Goal: Communication & Community: Connect with others

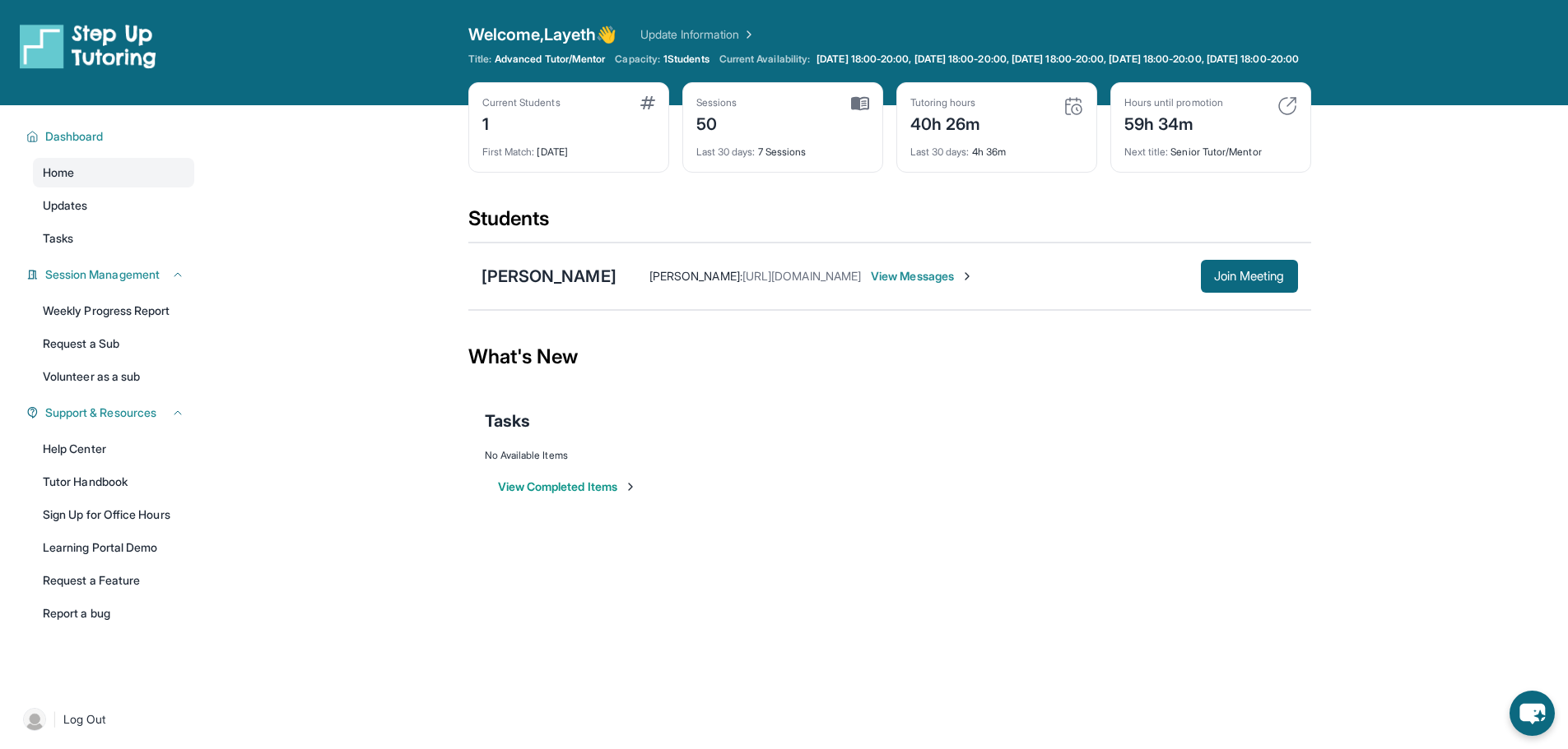
click at [1258, 311] on div "[PERSON_NAME] [PERSON_NAME] : [URL][DOMAIN_NAME] View Messages Join Meeting" at bounding box center [889, 276] width 842 height 67
click at [1262, 282] on span "Join Meeting" at bounding box center [1249, 276] width 71 height 10
click at [922, 285] on span "View Messages" at bounding box center [922, 276] width 103 height 16
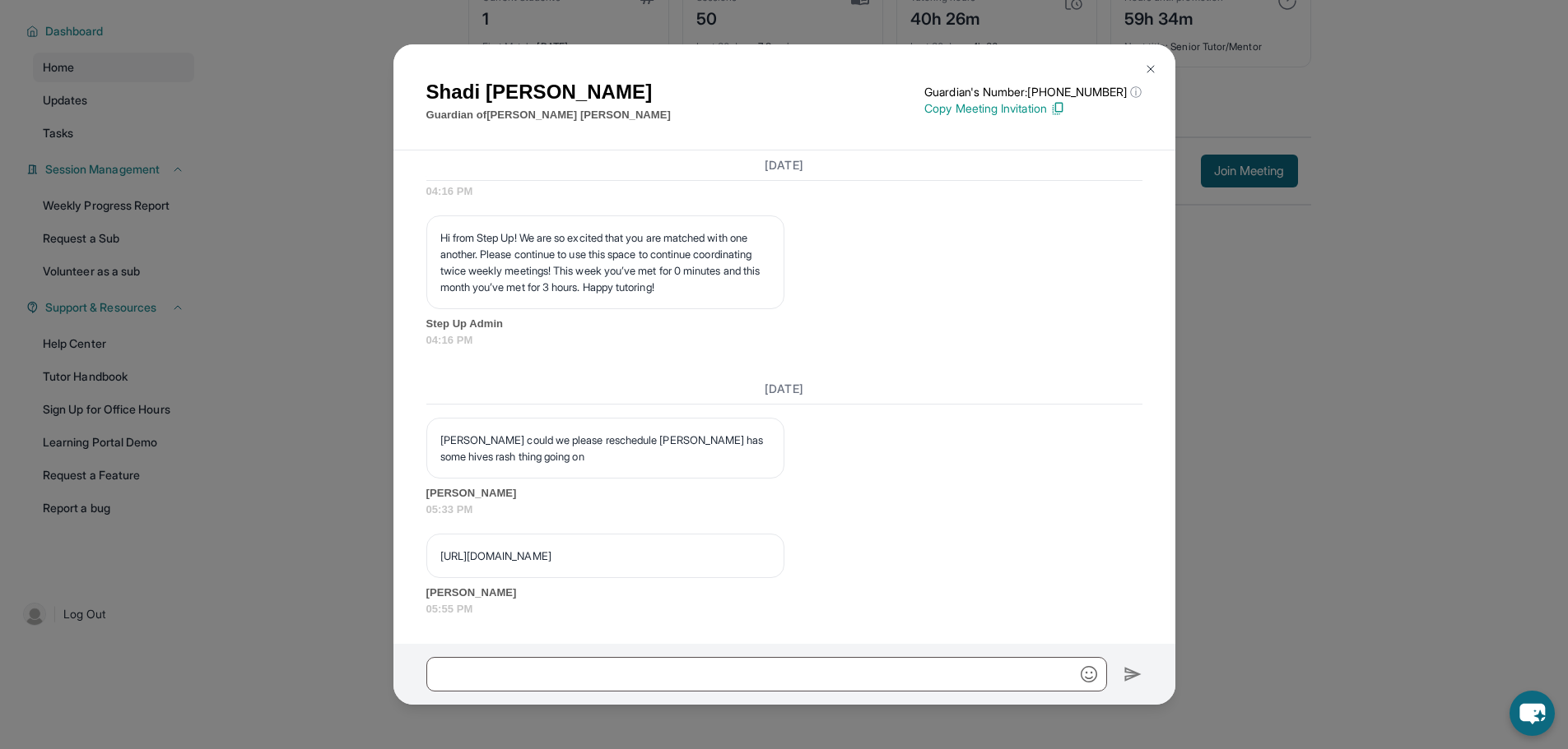
scroll to position [116, 0]
click at [737, 566] on div "[URL][DOMAIN_NAME]" at bounding box center [604, 556] width 358 height 44
drag, startPoint x: 990, startPoint y: 558, endPoint x: 434, endPoint y: 566, distance: 556.1
click at [434, 566] on div "[URL][DOMAIN_NAME] [PERSON_NAME] 05:55 PM" at bounding box center [784, 575] width 716 height 83
copy p "01/Accounts/AC1b601f4f37f5b5616f2f8f9148f6b073/Recordings/REd6ee7cf4faa59a60d36…"
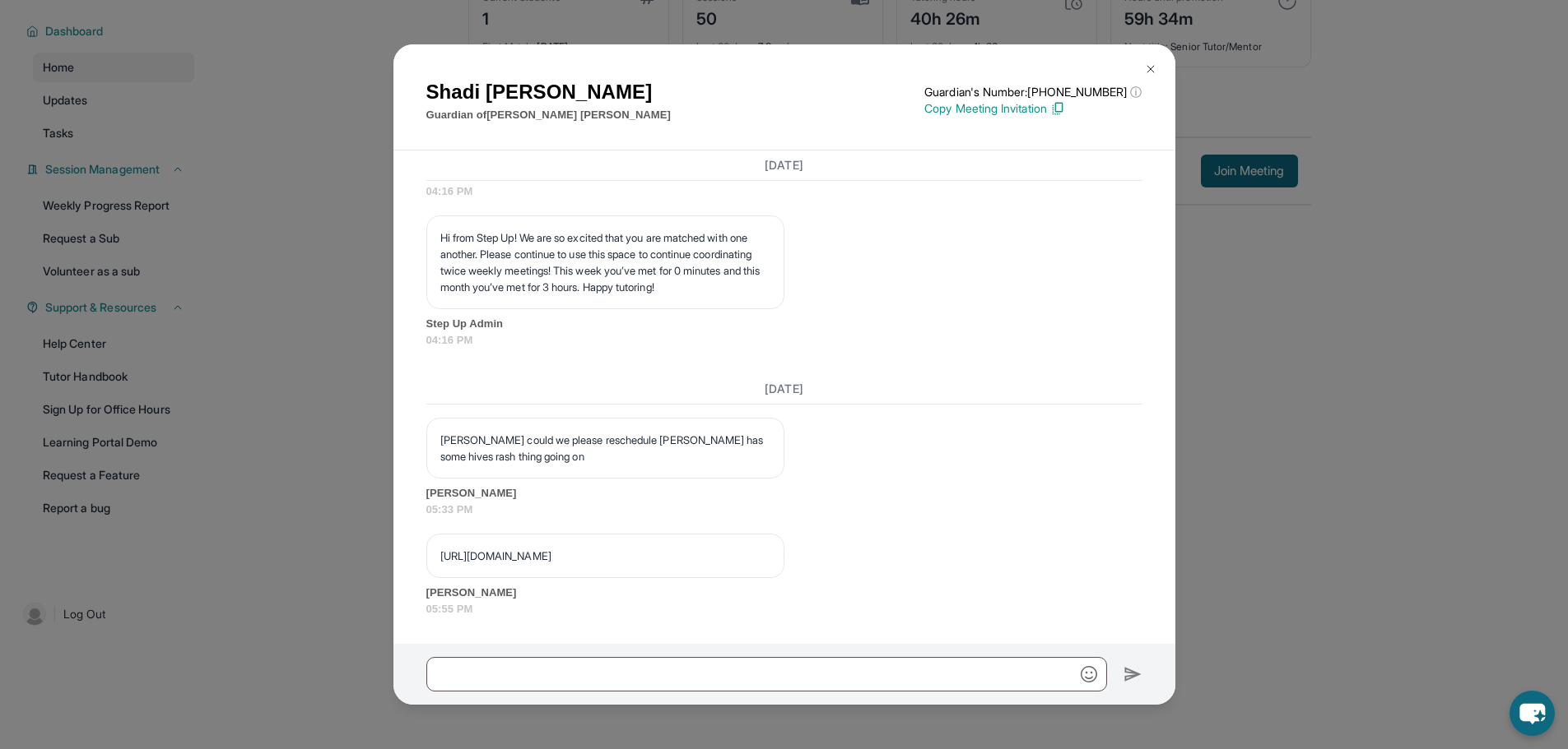
scroll to position [70288, 0]
copy p "01/Accounts/AC1b601f4f37f5b5616f2f8f9148f6b073/Recordings/REd6ee7cf4faa59a60d36…"
click at [604, 628] on div "[DATE] **New Step Up [PERSON_NAME] Chat**: Hi Shadi! This is the start of your …" at bounding box center [784, 397] width 782 height 494
drag, startPoint x: 786, startPoint y: 592, endPoint x: 470, endPoint y: 604, distance: 316.2
click at [470, 604] on div "[URL][DOMAIN_NAME] [PERSON_NAME] 05:55 PM" at bounding box center [784, 575] width 716 height 83
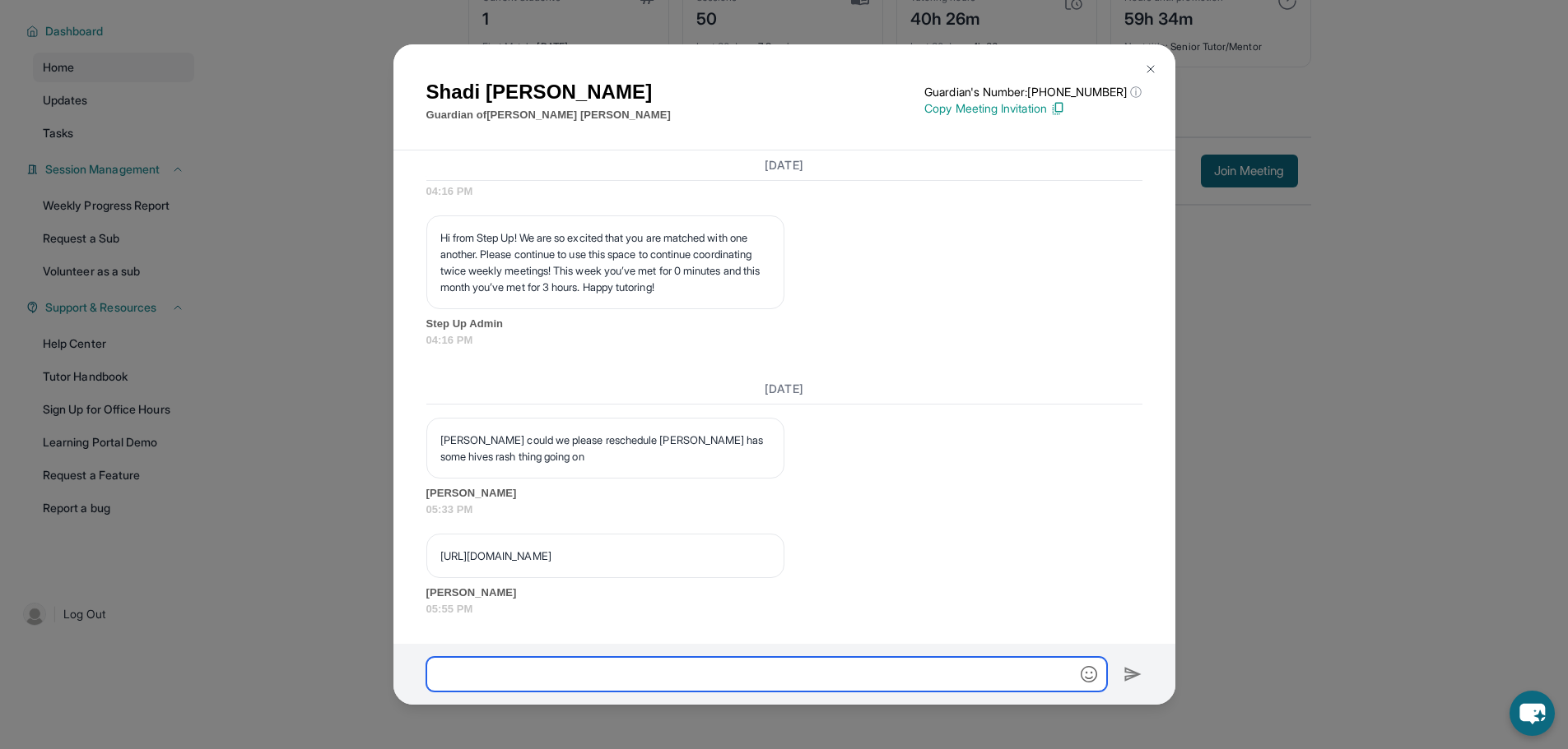
click at [594, 667] on input "text" at bounding box center [766, 674] width 680 height 34
type input "**********"
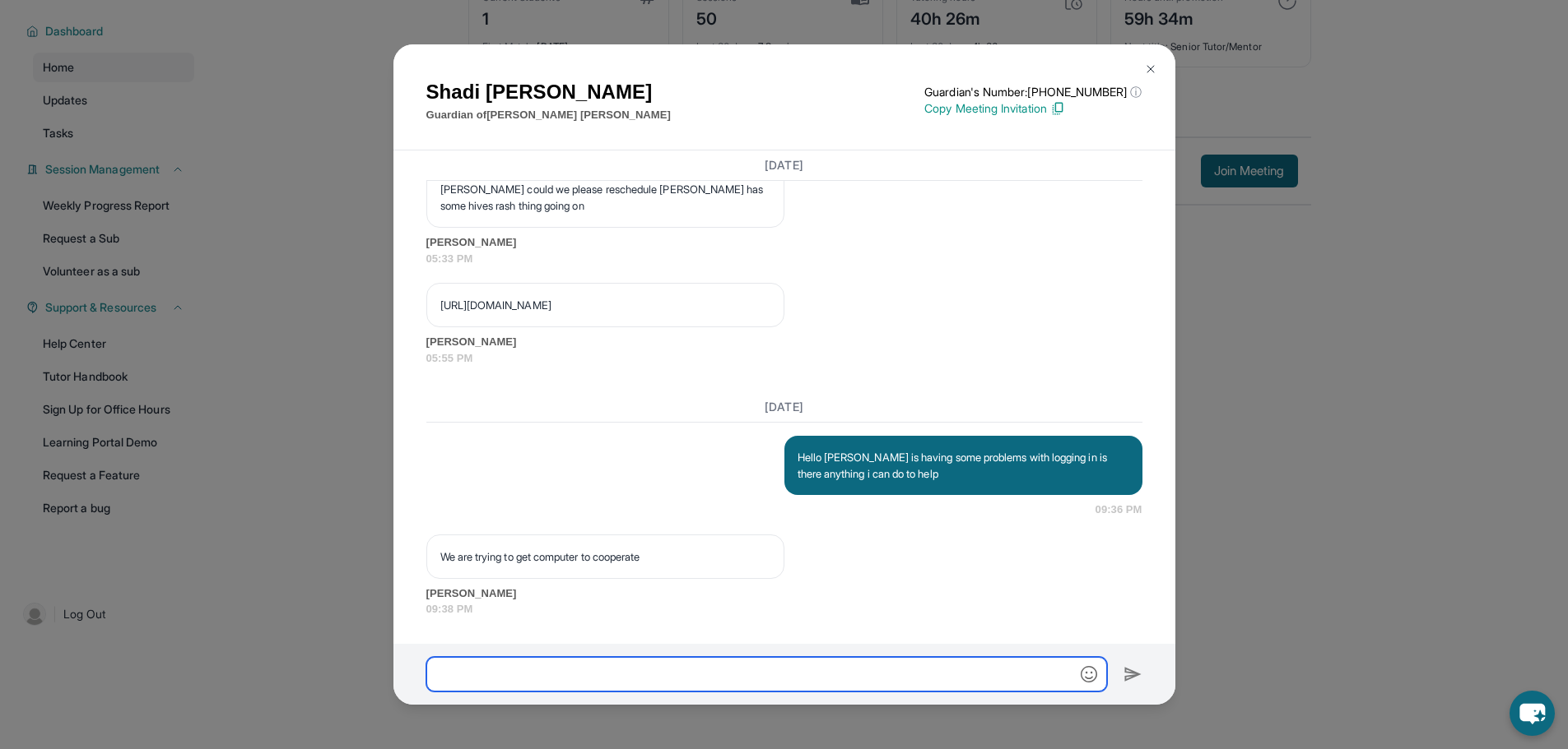
scroll to position [70543, 0]
type input "**********"
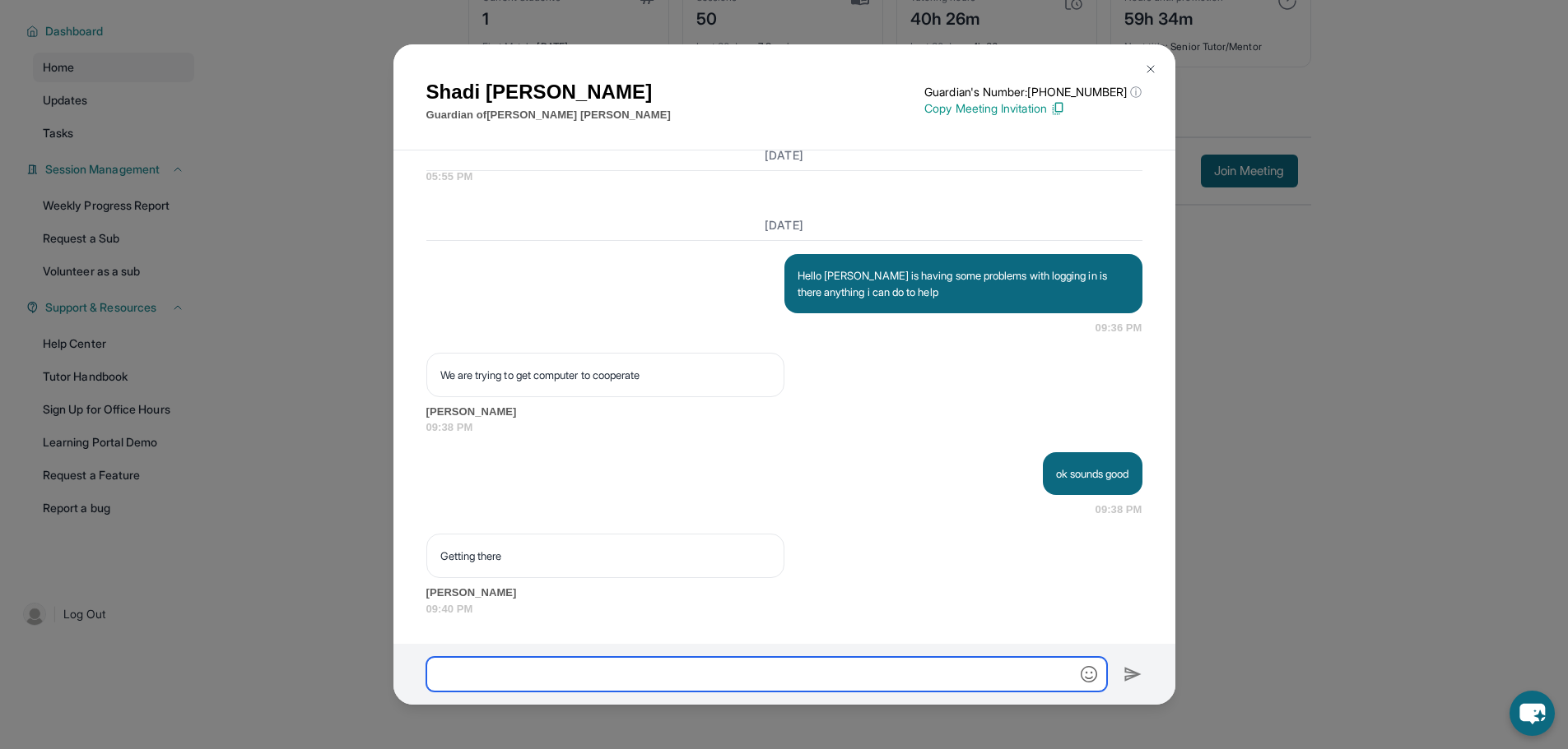
scroll to position [70724, 0]
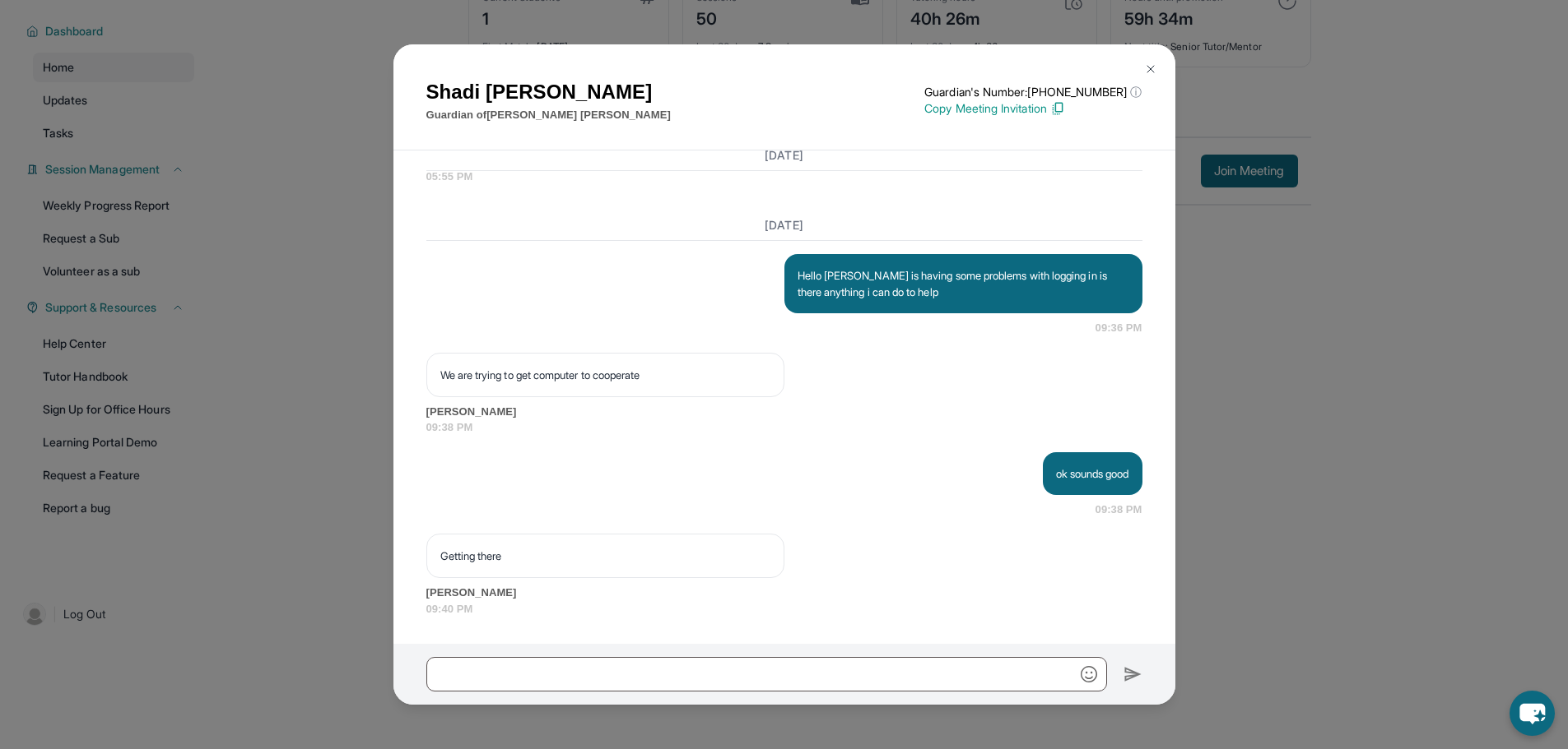
click at [1150, 69] on img at bounding box center [1150, 68] width 13 height 13
